Goal: Task Accomplishment & Management: Complete application form

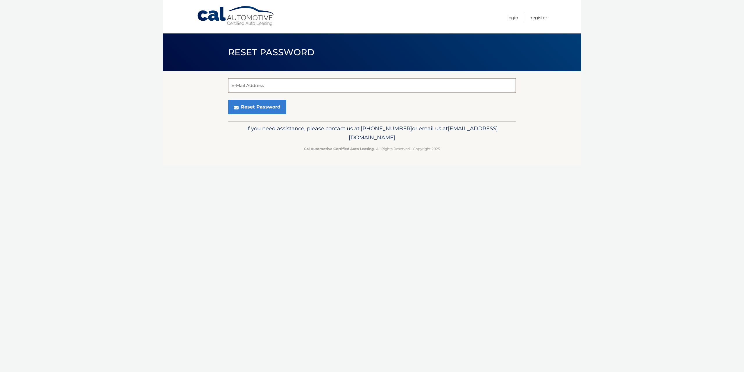
click at [282, 86] on input "E-Mail Address" at bounding box center [372, 85] width 288 height 15
type input "Leperaza@palmetto57.com"
click at [262, 109] on button "Reset Password" at bounding box center [257, 107] width 58 height 15
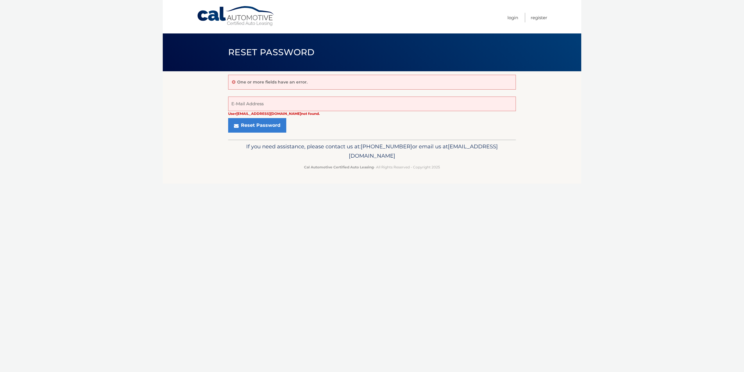
click at [230, 16] on link "Cal Automotive" at bounding box center [236, 16] width 78 height 21
